Goal: Find specific page/section: Find specific page/section

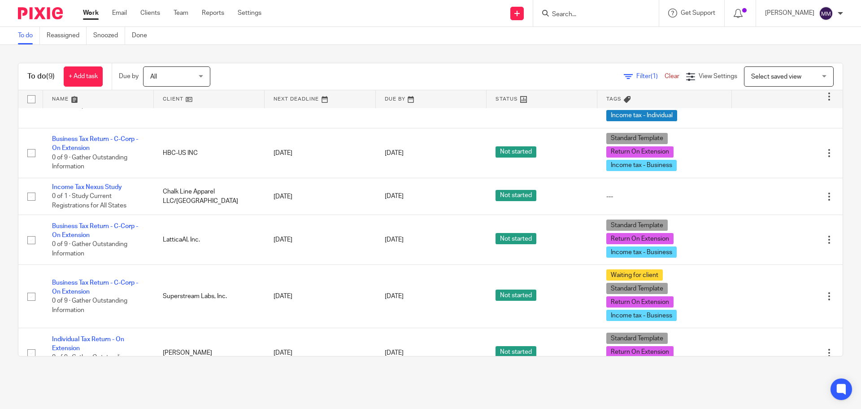
scroll to position [35, 0]
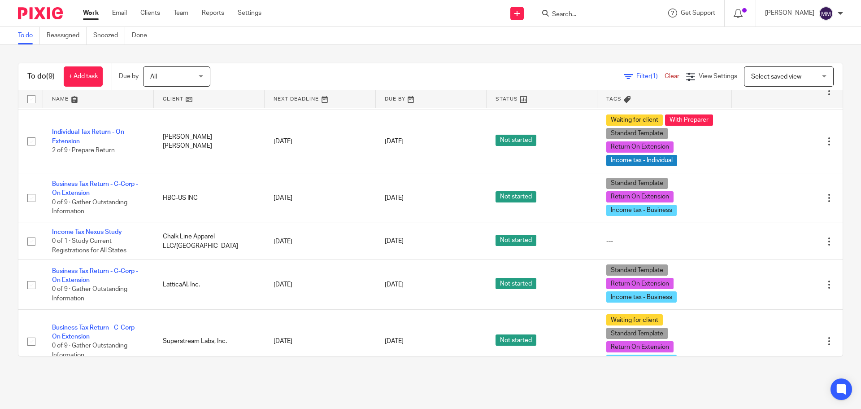
click at [621, 19] on form at bounding box center [599, 13] width 96 height 11
click at [614, 14] on input "Search" at bounding box center [591, 15] width 81 height 8
type input "chalk"
click at [612, 56] on link at bounding box center [625, 42] width 153 height 28
